Goal: Transaction & Acquisition: Purchase product/service

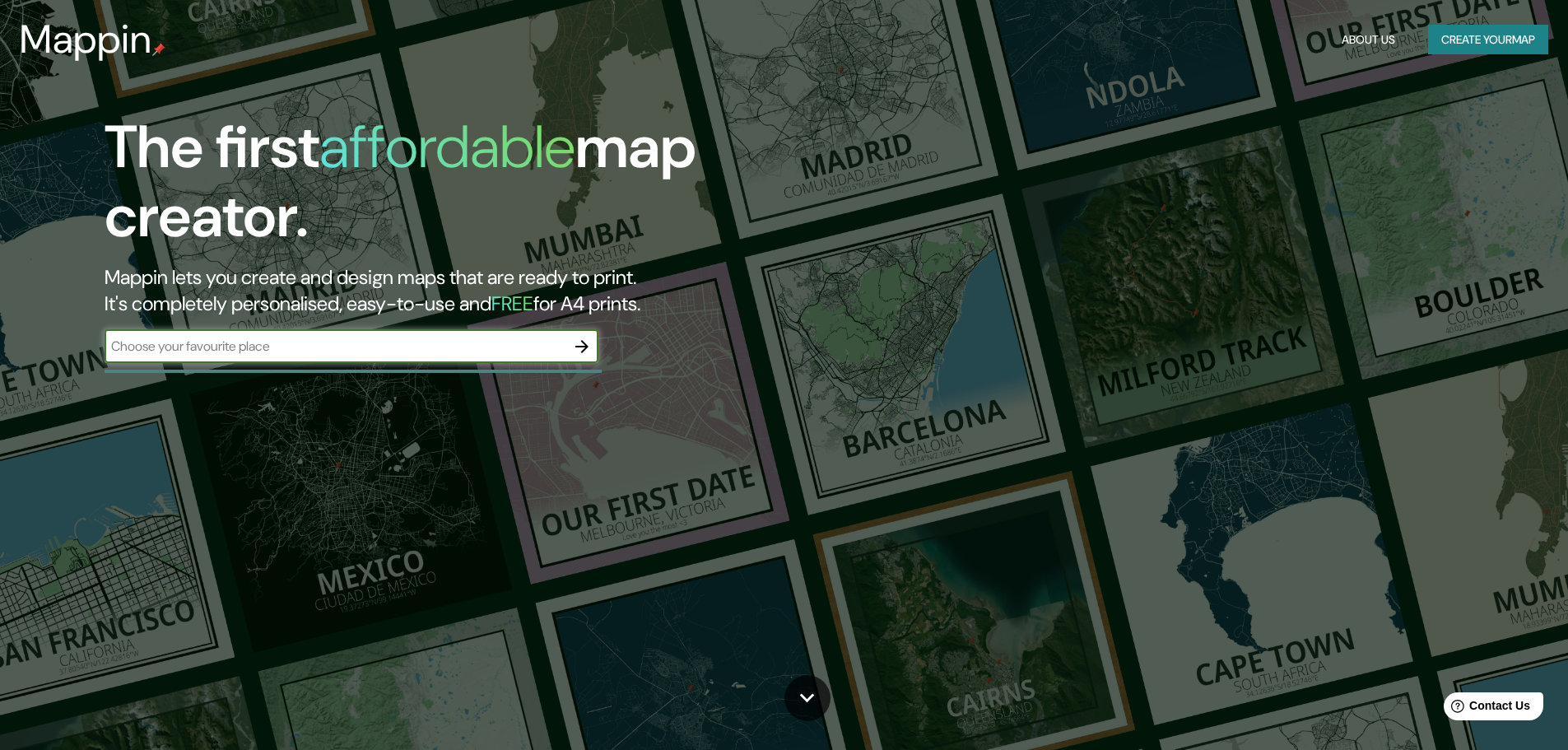
click at [1492, 36] on button "Create your map" at bounding box center [1488, 40] width 120 height 30
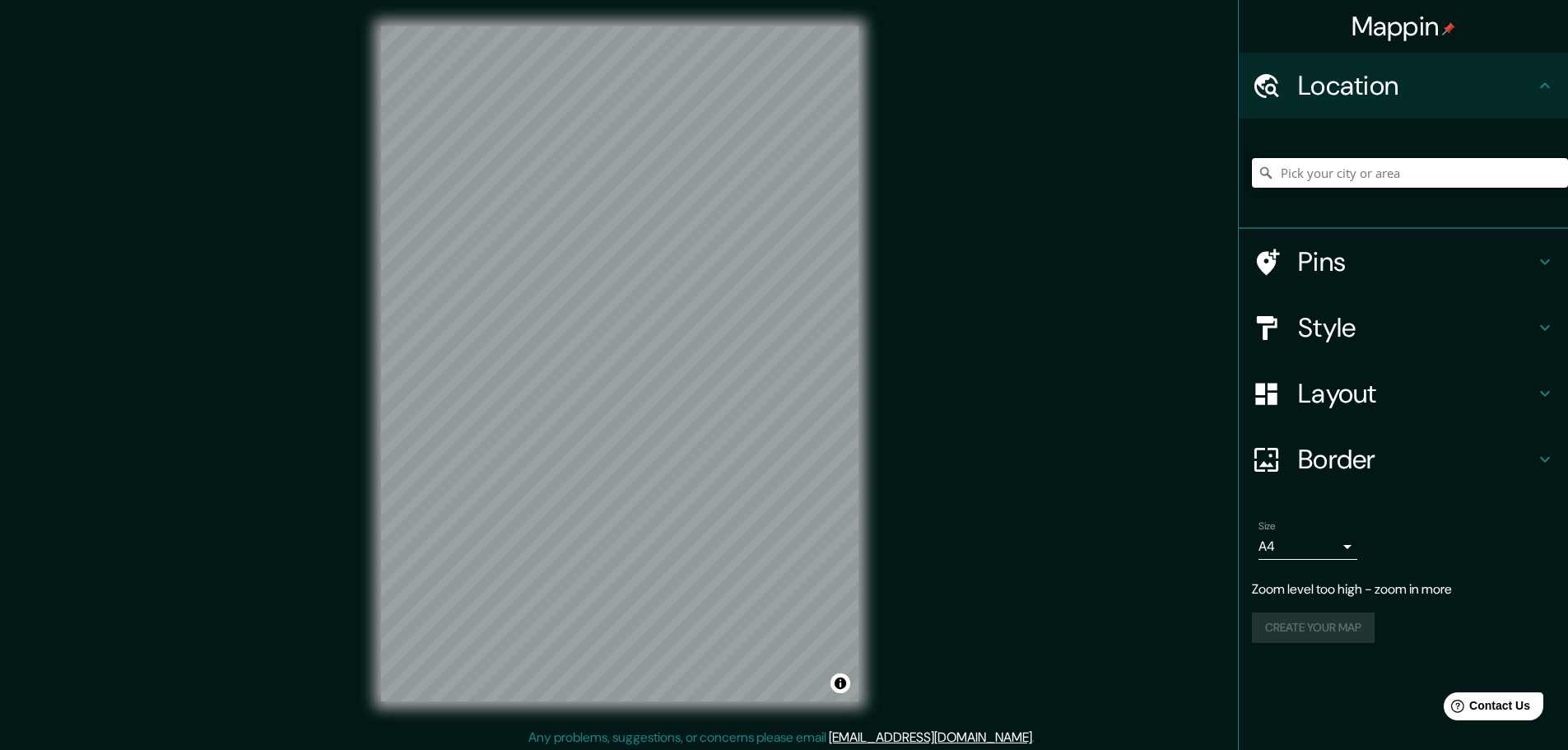
click at [1345, 184] on input "Pick your city or area" at bounding box center [1411, 173] width 316 height 30
click at [1480, 324] on h4 "Style" at bounding box center [1417, 328] width 237 height 33
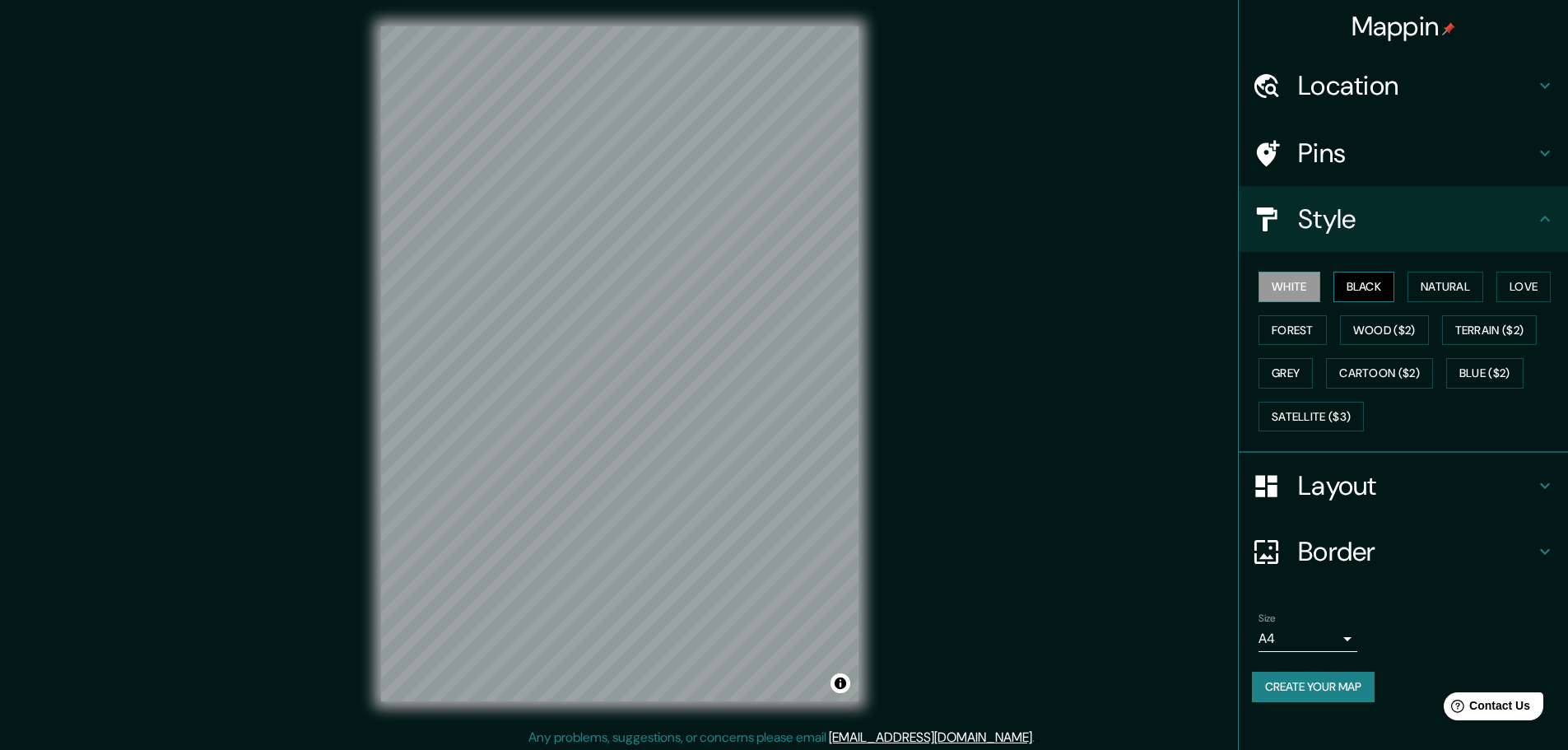
click at [1377, 291] on button "Black" at bounding box center [1364, 287] width 62 height 30
click at [1425, 294] on button "Natural" at bounding box center [1446, 287] width 76 height 30
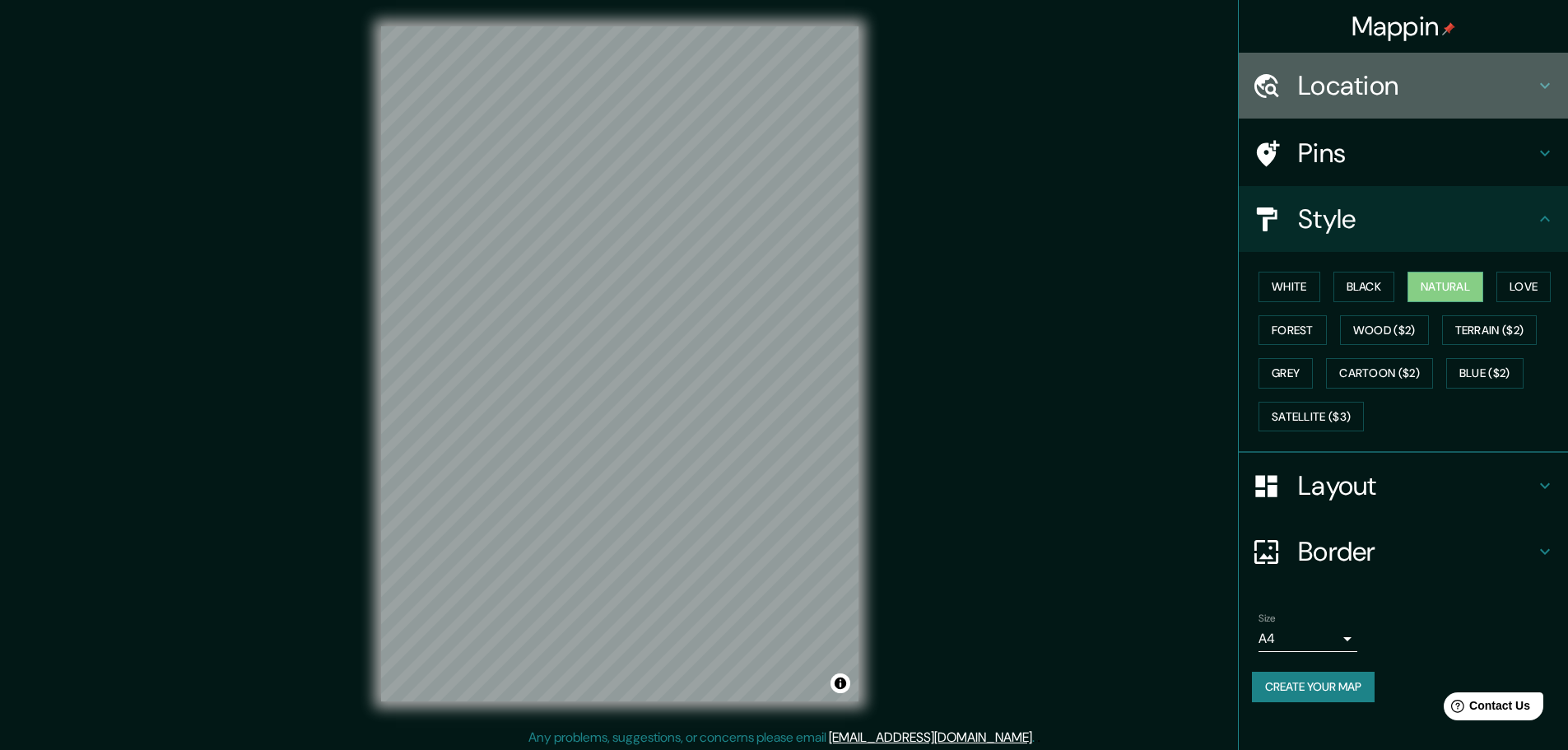
click at [1395, 95] on h4 "Location" at bounding box center [1417, 85] width 237 height 33
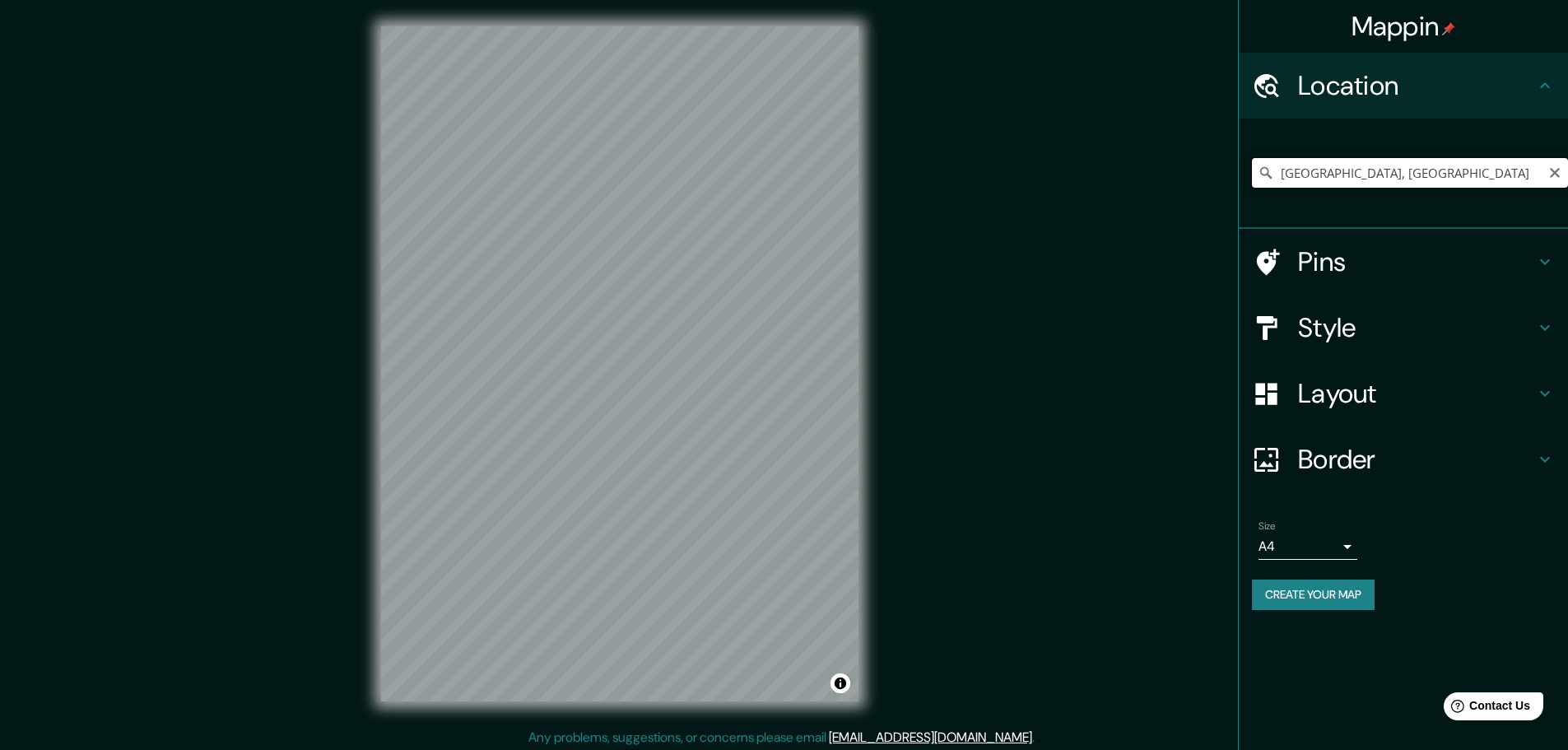
click at [1400, 166] on input "[GEOGRAPHIC_DATA], [GEOGRAPHIC_DATA]" at bounding box center [1411, 173] width 316 height 30
drag, startPoint x: 1400, startPoint y: 172, endPoint x: 1321, endPoint y: 174, distance: 79.0
click at [1321, 174] on input "[GEOGRAPHIC_DATA], [GEOGRAPHIC_DATA]" at bounding box center [1411, 173] width 316 height 30
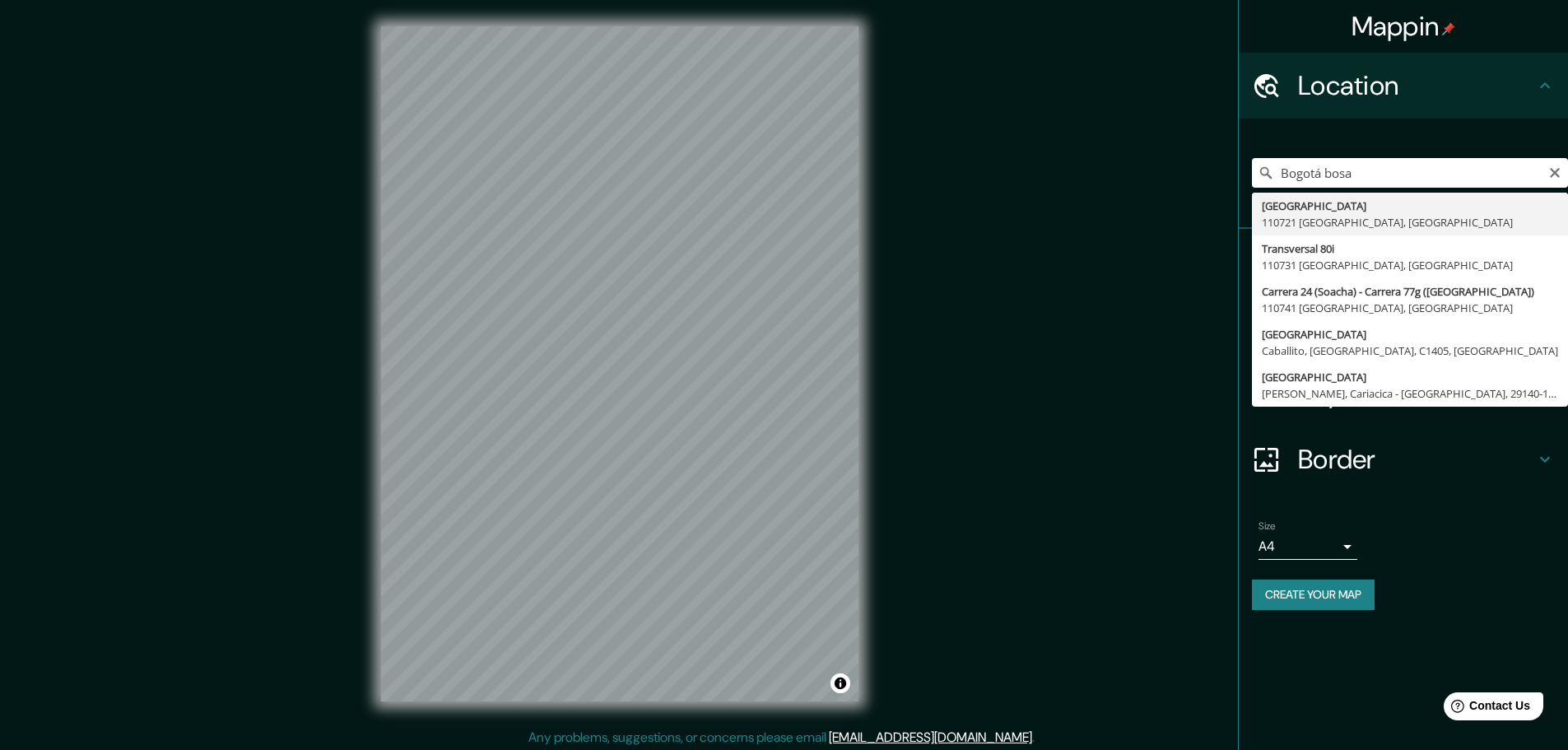
type input "[GEOGRAPHIC_DATA], [GEOGRAPHIC_DATA]"
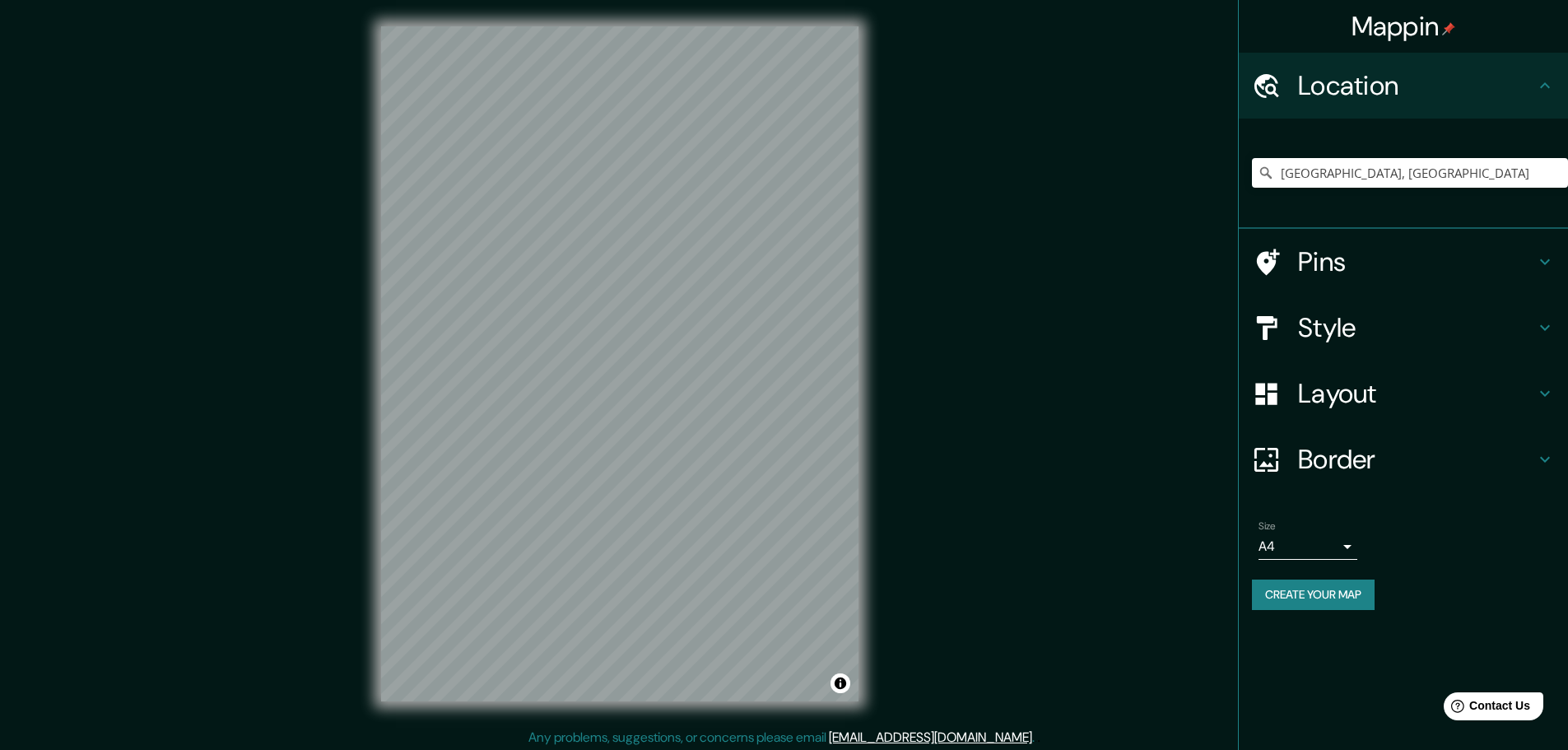
click at [1319, 328] on h4 "Style" at bounding box center [1417, 328] width 237 height 33
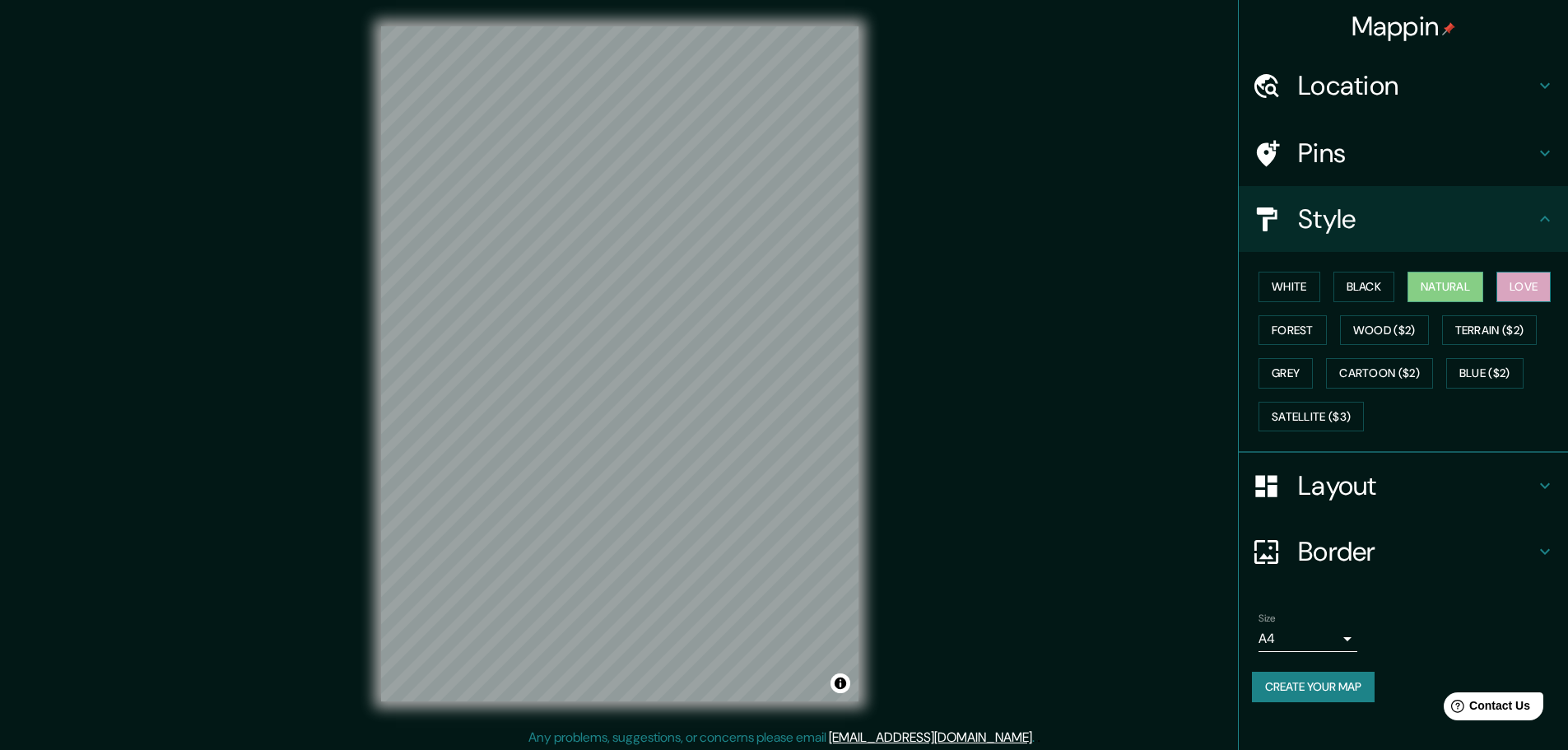
click at [1551, 281] on button "Love" at bounding box center [1524, 287] width 54 height 30
click at [1298, 300] on button "White" at bounding box center [1290, 287] width 62 height 30
click at [1301, 326] on button "Forest" at bounding box center [1293, 331] width 69 height 30
click at [1353, 334] on button "Wood ($2)" at bounding box center [1384, 331] width 89 height 30
click at [1424, 328] on button "Wood ($2)" at bounding box center [1384, 331] width 89 height 30
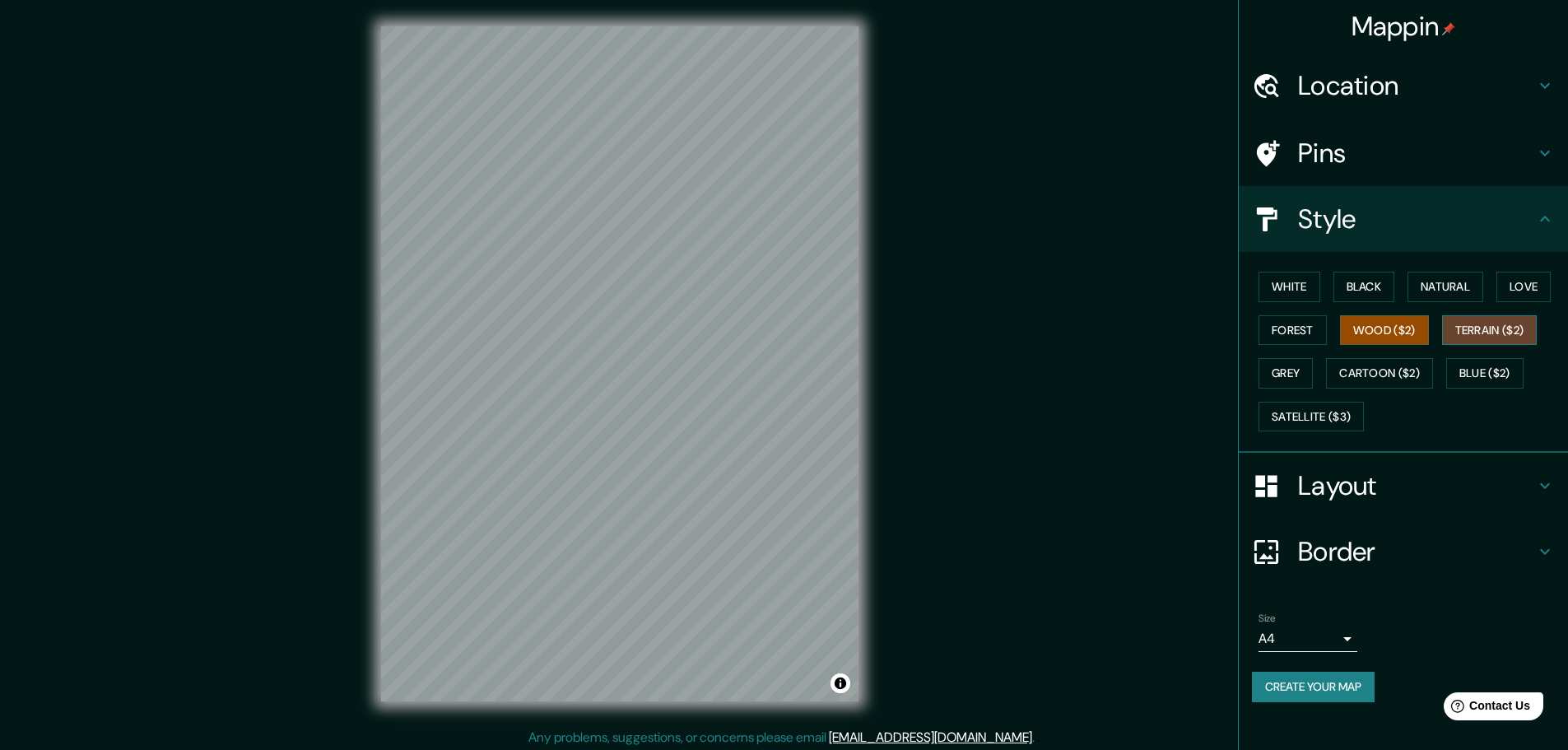
click at [1461, 326] on button "Terrain ($2)" at bounding box center [1490, 331] width 96 height 30
click at [1303, 367] on button "Grey" at bounding box center [1286, 373] width 54 height 30
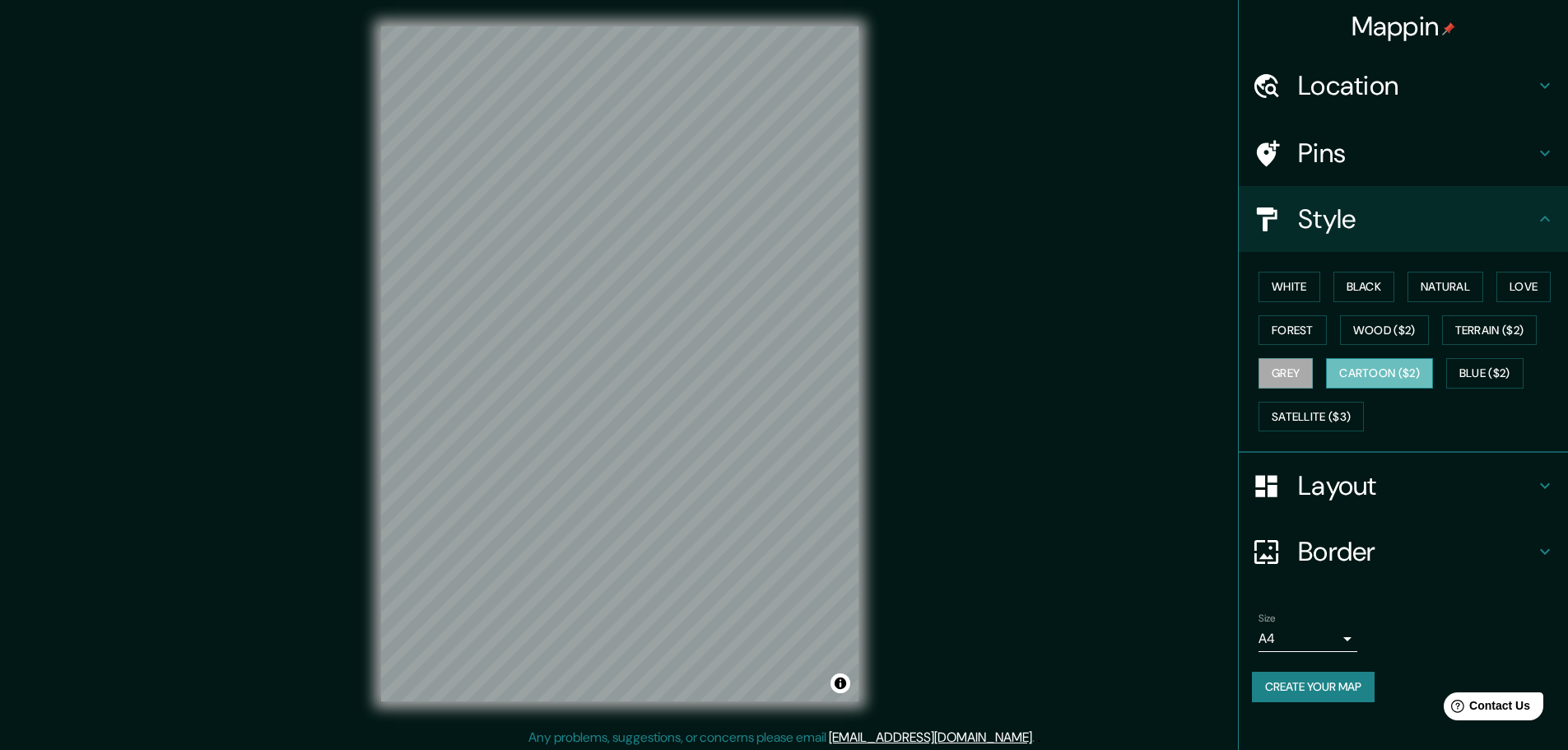
click at [1382, 368] on button "Cartoon ($2)" at bounding box center [1379, 373] width 107 height 30
click at [1464, 372] on button "Blue ($2)" at bounding box center [1484, 373] width 77 height 30
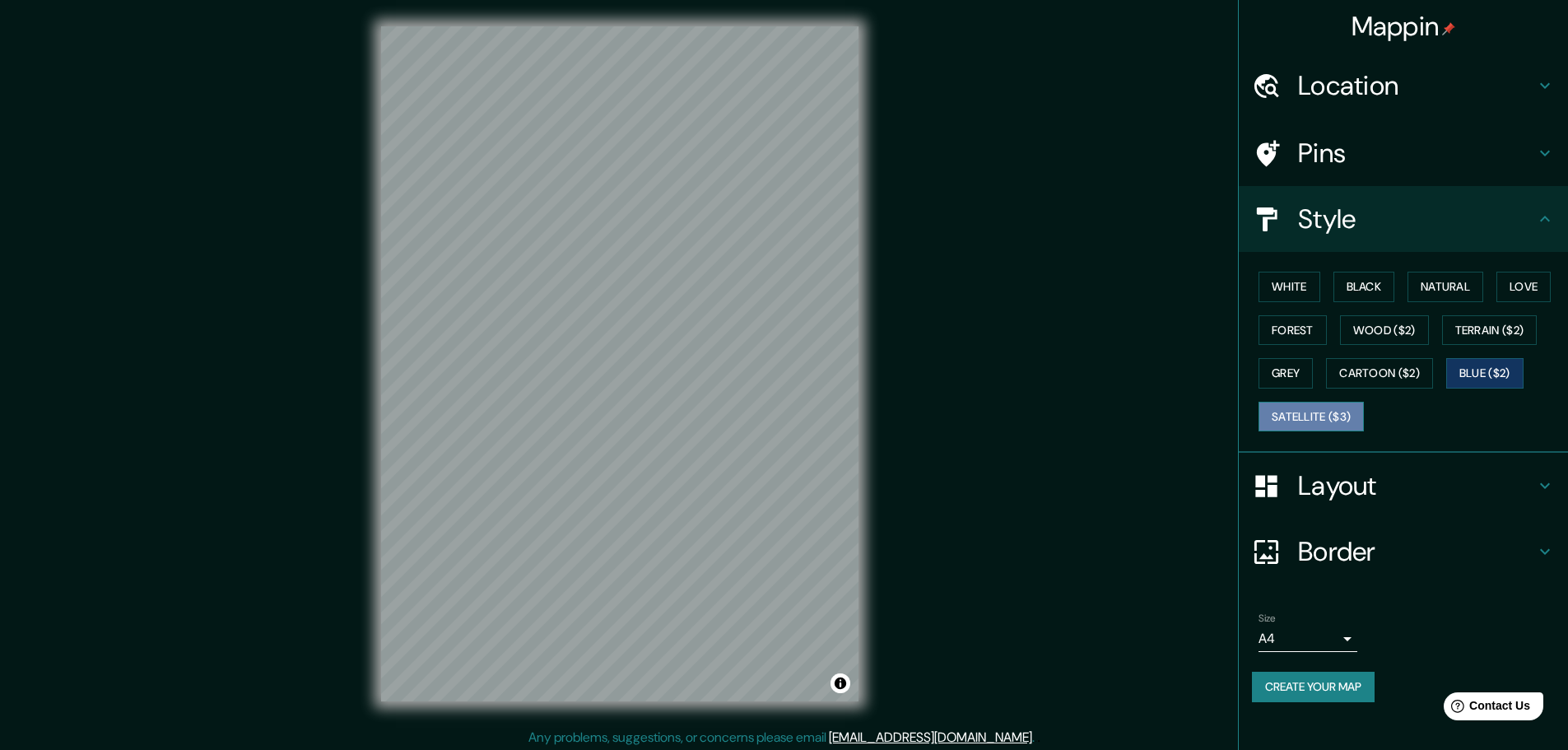
click at [1329, 421] on button "Satellite ($3)" at bounding box center [1312, 417] width 106 height 30
click at [1293, 379] on button "Grey" at bounding box center [1286, 373] width 54 height 30
click at [1296, 279] on button "White" at bounding box center [1290, 287] width 62 height 30
click at [1295, 364] on button "Grey" at bounding box center [1286, 373] width 54 height 30
